Goal: Transaction & Acquisition: Obtain resource

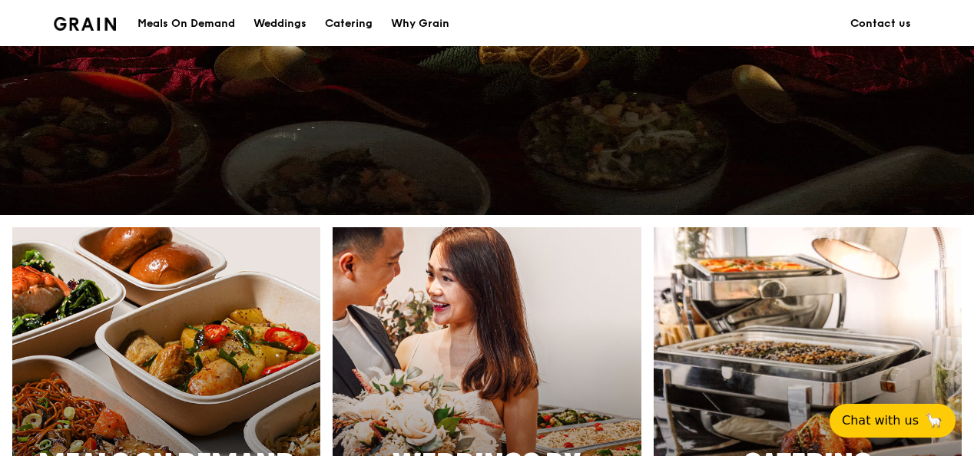
scroll to position [798, 0]
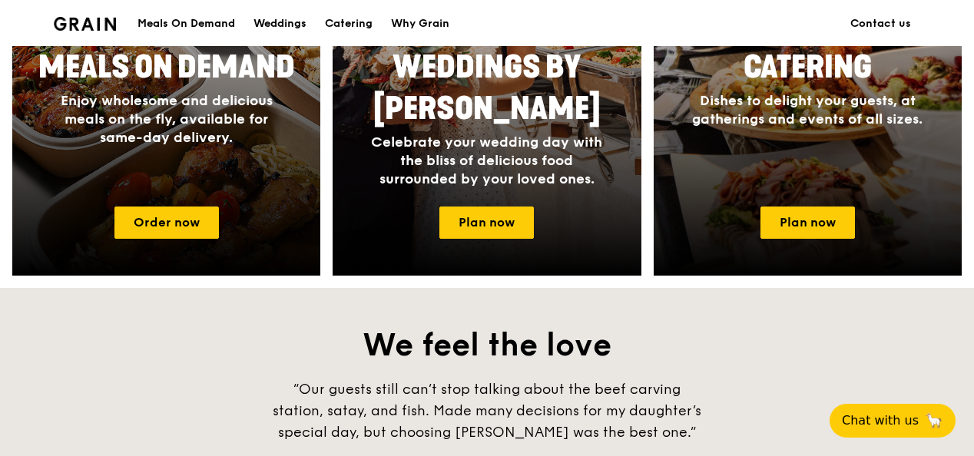
click at [973, 112] on div "Meals On Demand Enjoy wholesome and delicious meals on the fly, available for s…" at bounding box center [487, 52] width 974 height 447
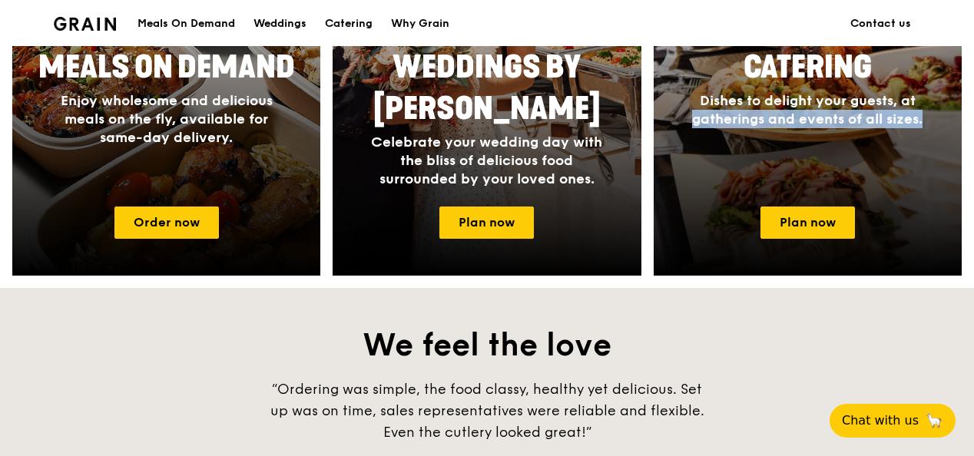
drag, startPoint x: 971, startPoint y: 183, endPoint x: 978, endPoint y: 88, distance: 95.5
click at [973, 88] on html "Grain logo Meals On Demand Weddings Catering Why Grain Contact us ONE BITE SAYS…" at bounding box center [487, 247] width 974 height 2091
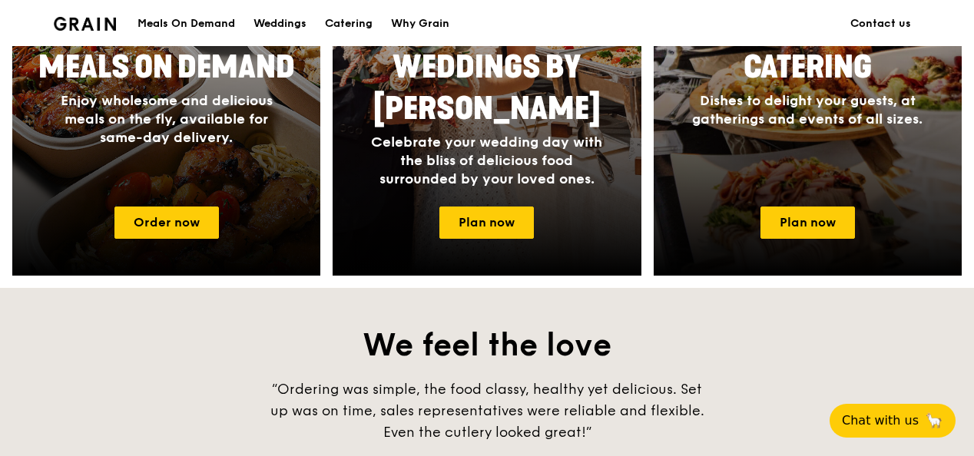
click at [972, 48] on div "Meals On Demand Enjoy wholesome and delicious meals on the fly, available for s…" at bounding box center [487, 52] width 974 height 447
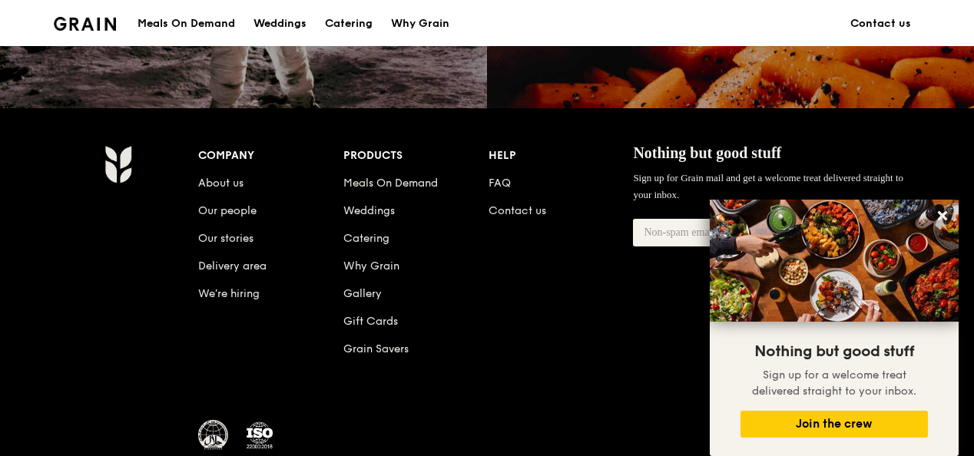
scroll to position [1536, 0]
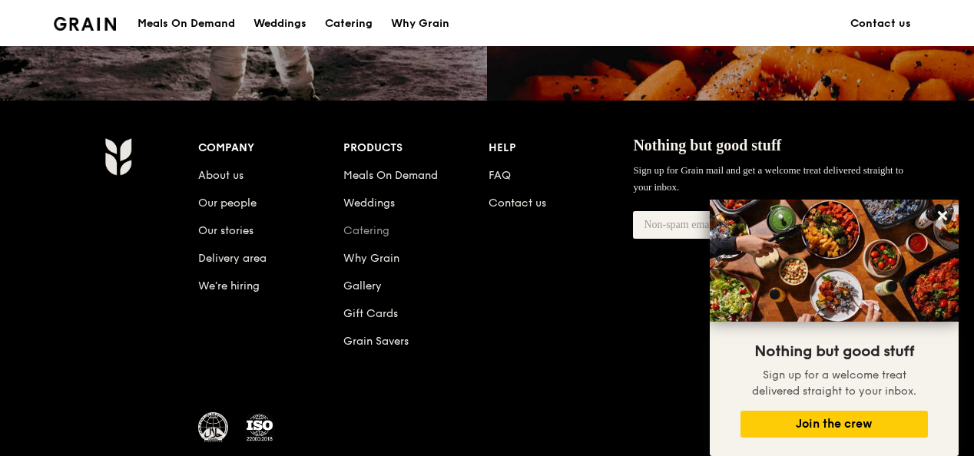
click at [357, 227] on link "Catering" at bounding box center [366, 230] width 46 height 13
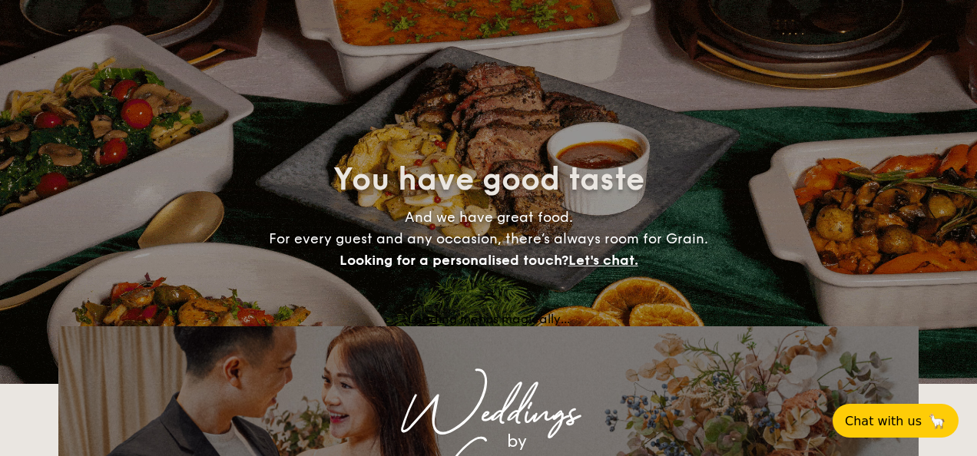
select select
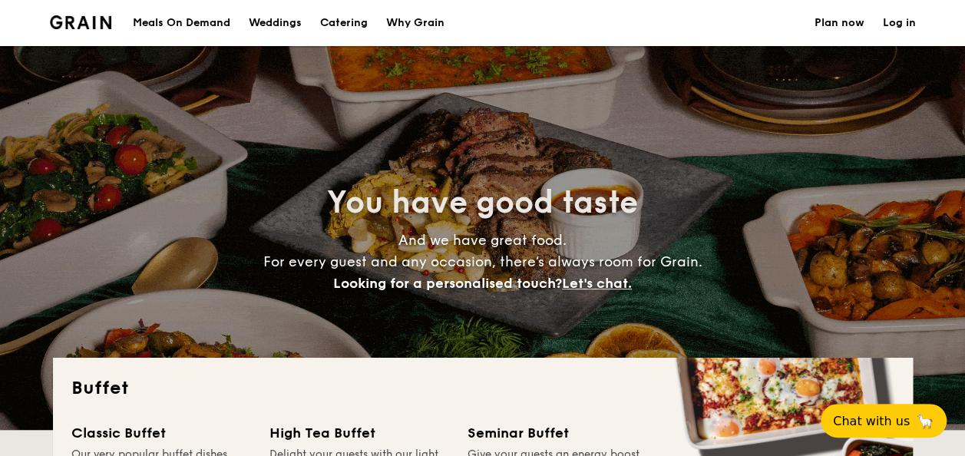
click at [927, 387] on div "You have good taste And we have great food. For every guest and any occasion, t…" at bounding box center [482, 238] width 965 height 384
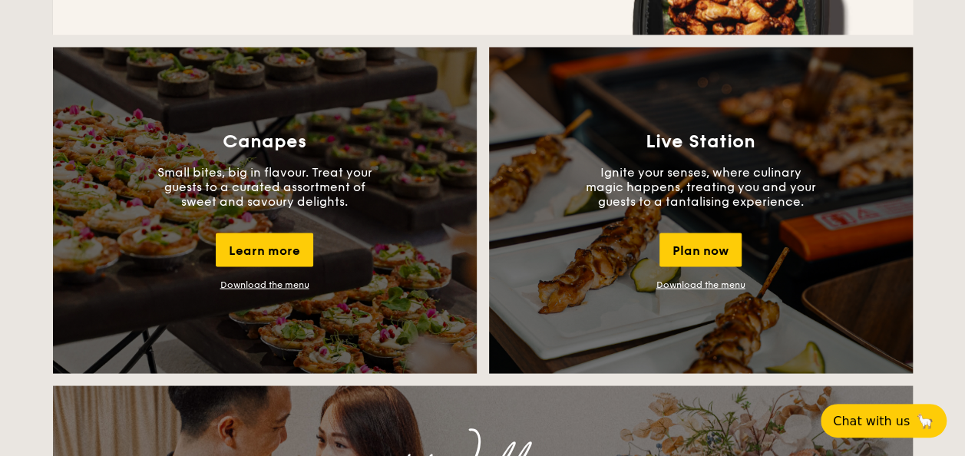
scroll to position [1336, 0]
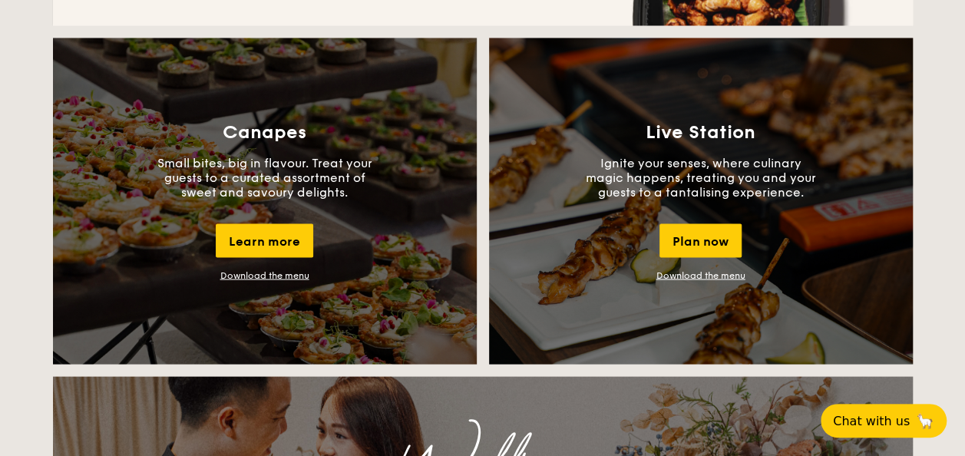
click at [278, 278] on link "Download the menu" at bounding box center [264, 274] width 89 height 11
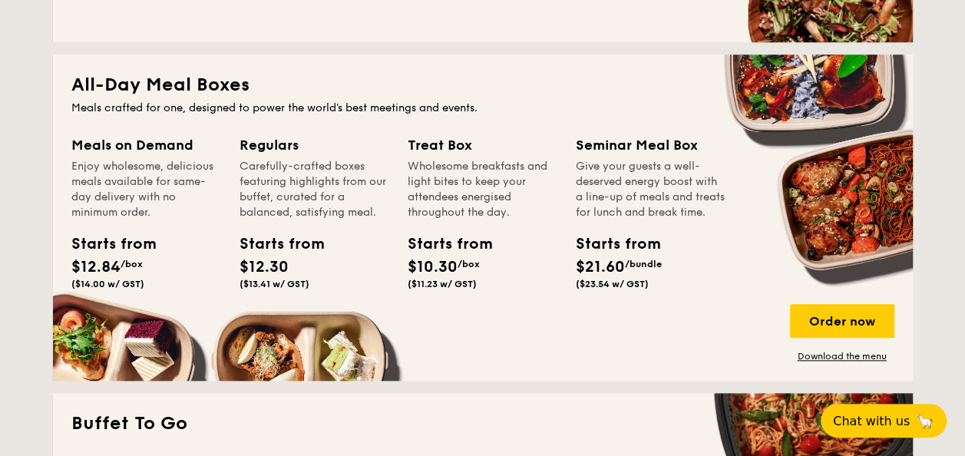
scroll to position [243, 0]
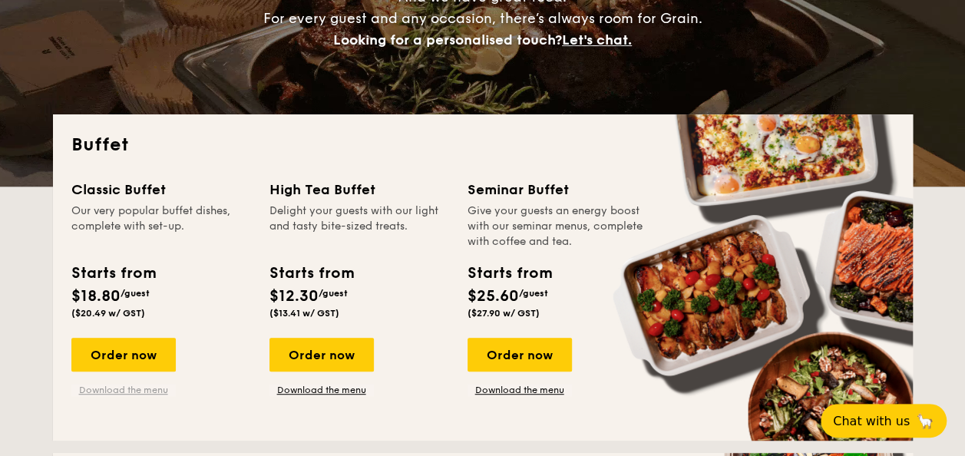
click at [132, 395] on link "Download the menu" at bounding box center [123, 390] width 104 height 12
